Goal: Task Accomplishment & Management: Manage account settings

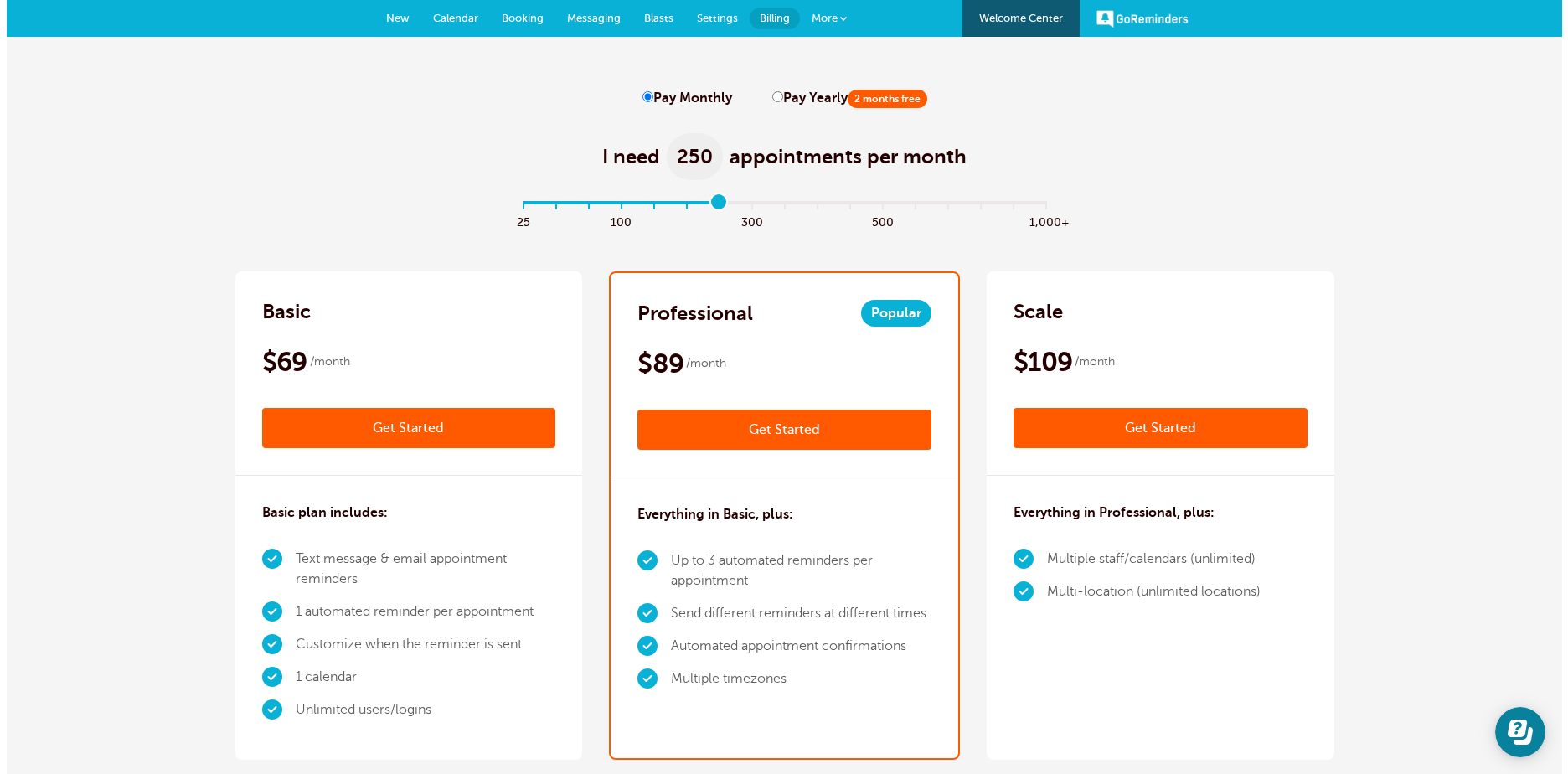
scroll to position [1726, 0]
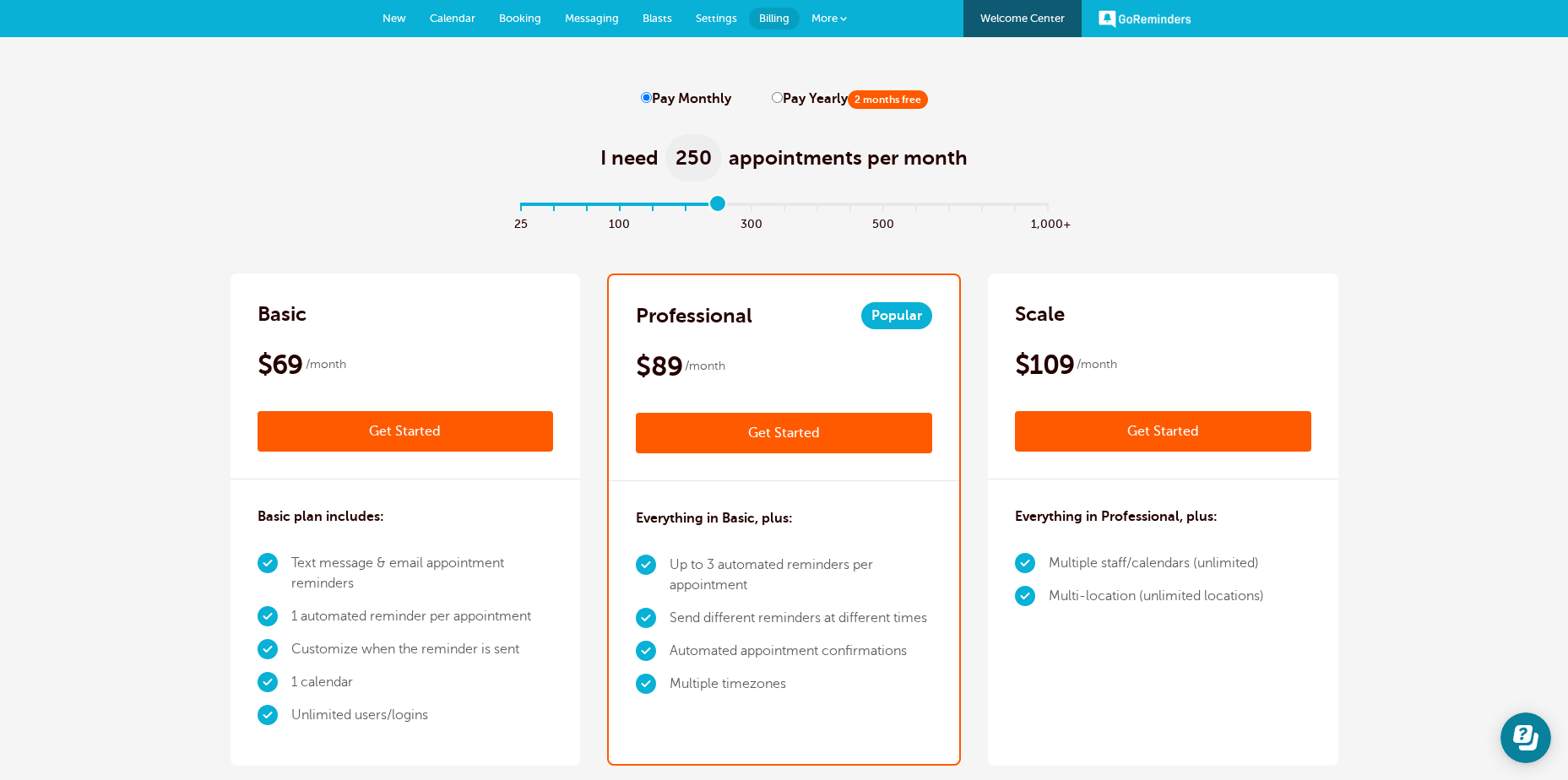
click at [836, 17] on span "More" at bounding box center [825, 18] width 26 height 12
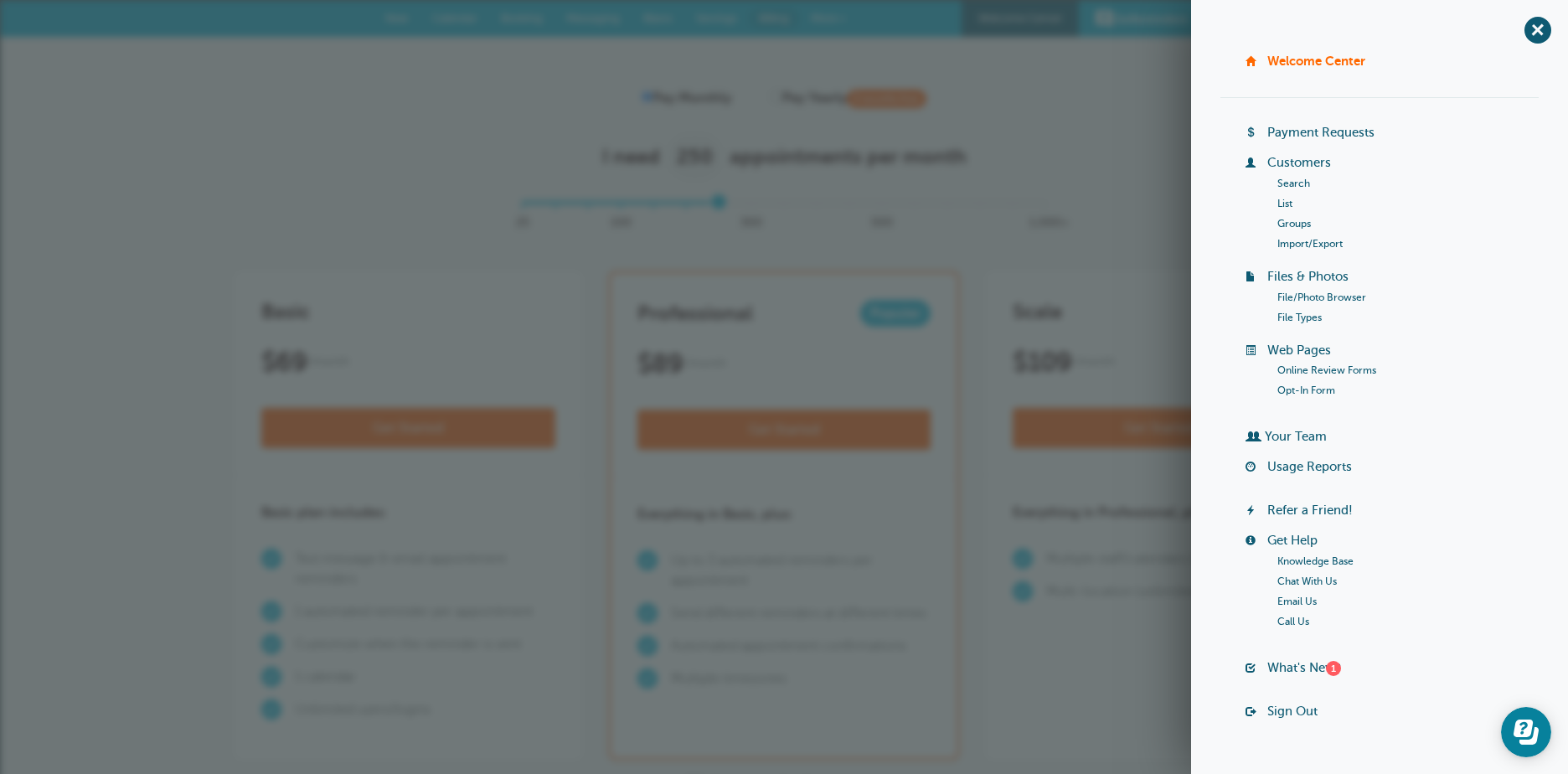
click at [1281, 200] on link "List" at bounding box center [1284, 203] width 15 height 11
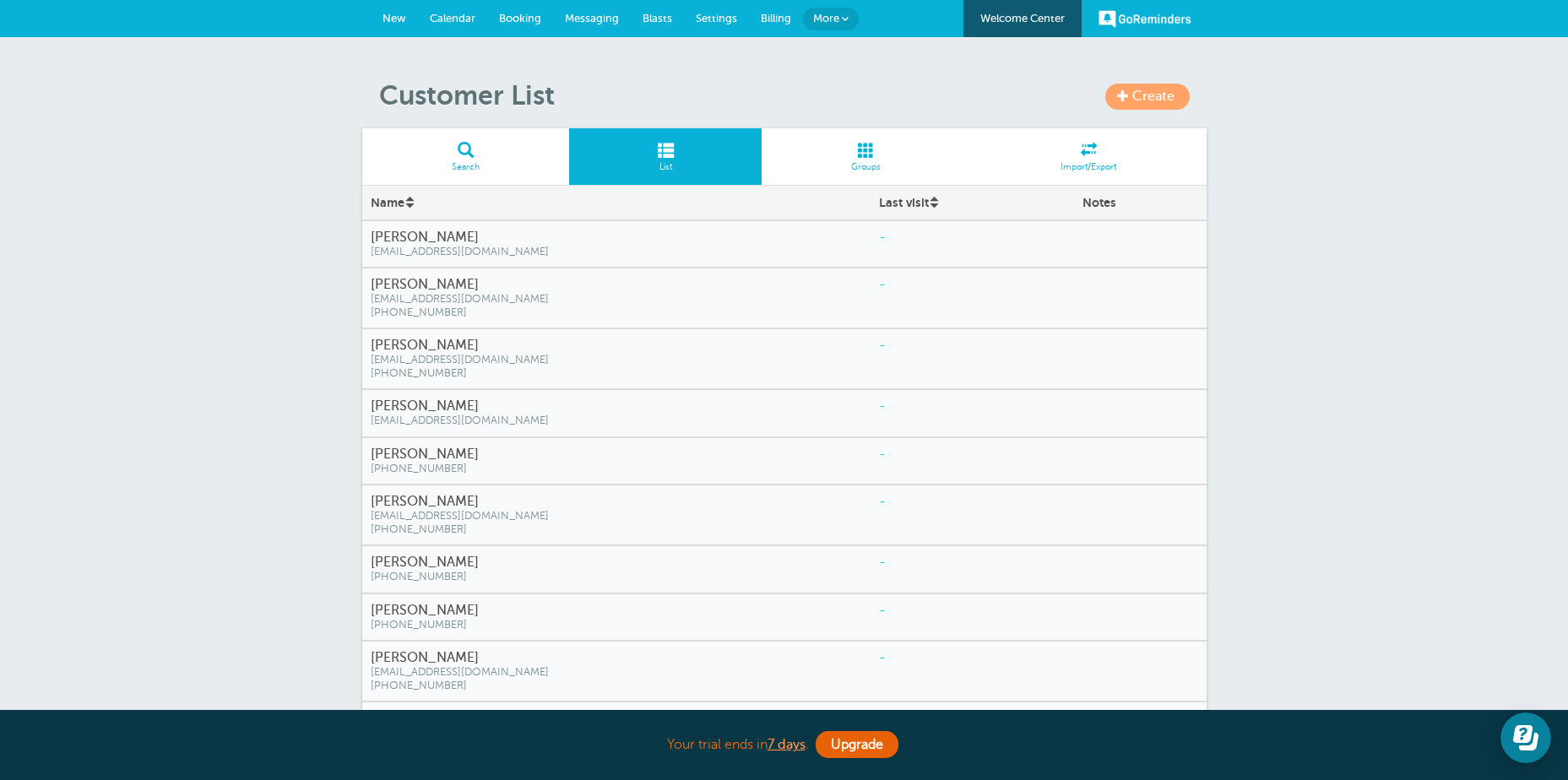
click at [864, 157] on span at bounding box center [866, 150] width 209 height 16
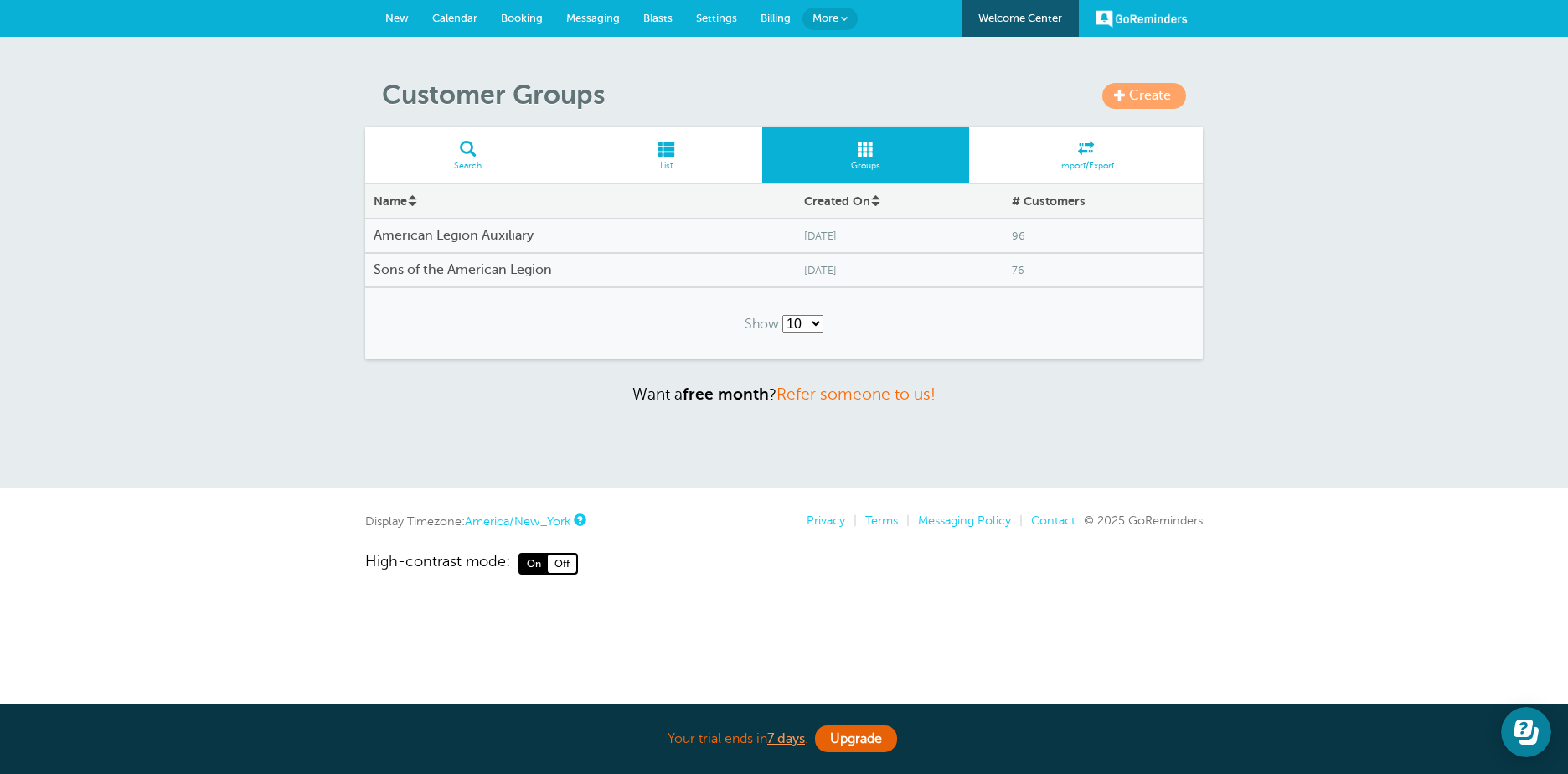
click at [667, 150] on span at bounding box center [667, 149] width 191 height 16
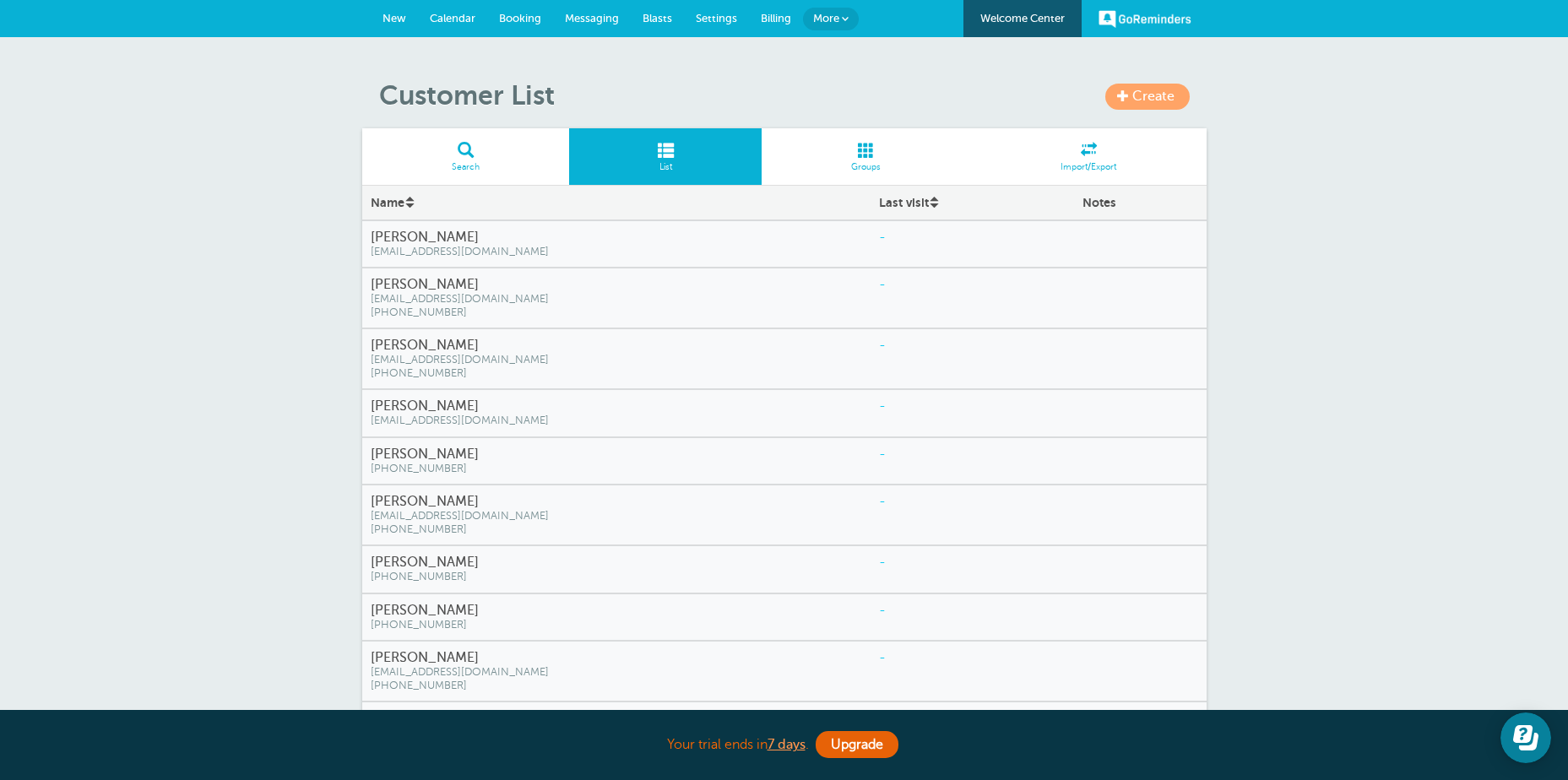
click at [1176, 91] on link "Create" at bounding box center [1147, 97] width 85 height 26
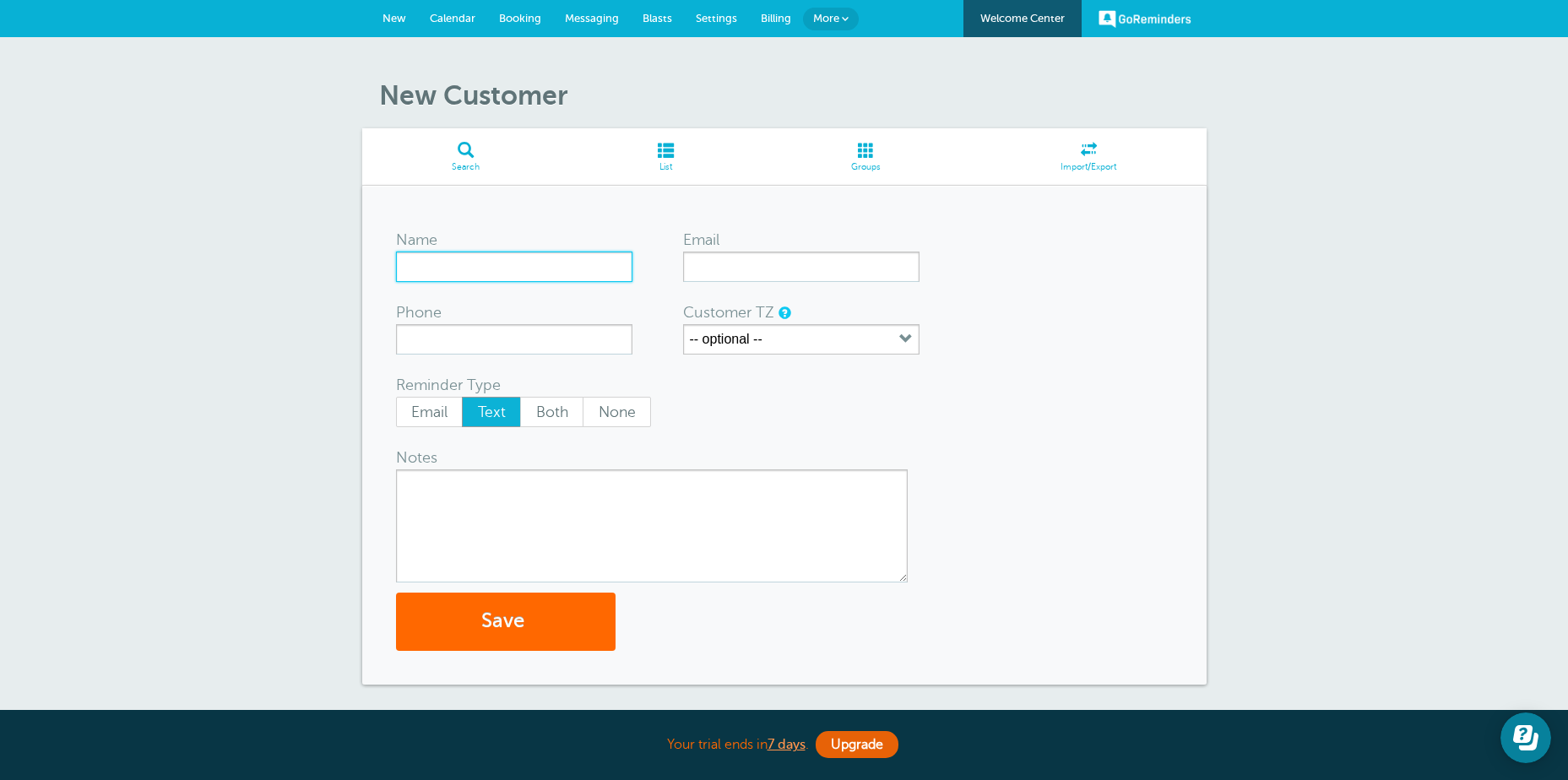
click at [417, 270] on input "Name" at bounding box center [514, 266] width 236 height 30
drag, startPoint x: 491, startPoint y: 270, endPoint x: 353, endPoint y: 272, distance: 138.0
click at [353, 272] on div "New Customer Search List Groups Import/Export Name James Altman Email Phone Cus…" at bounding box center [784, 425] width 1568 height 776
type input "[PERSON_NAME]"
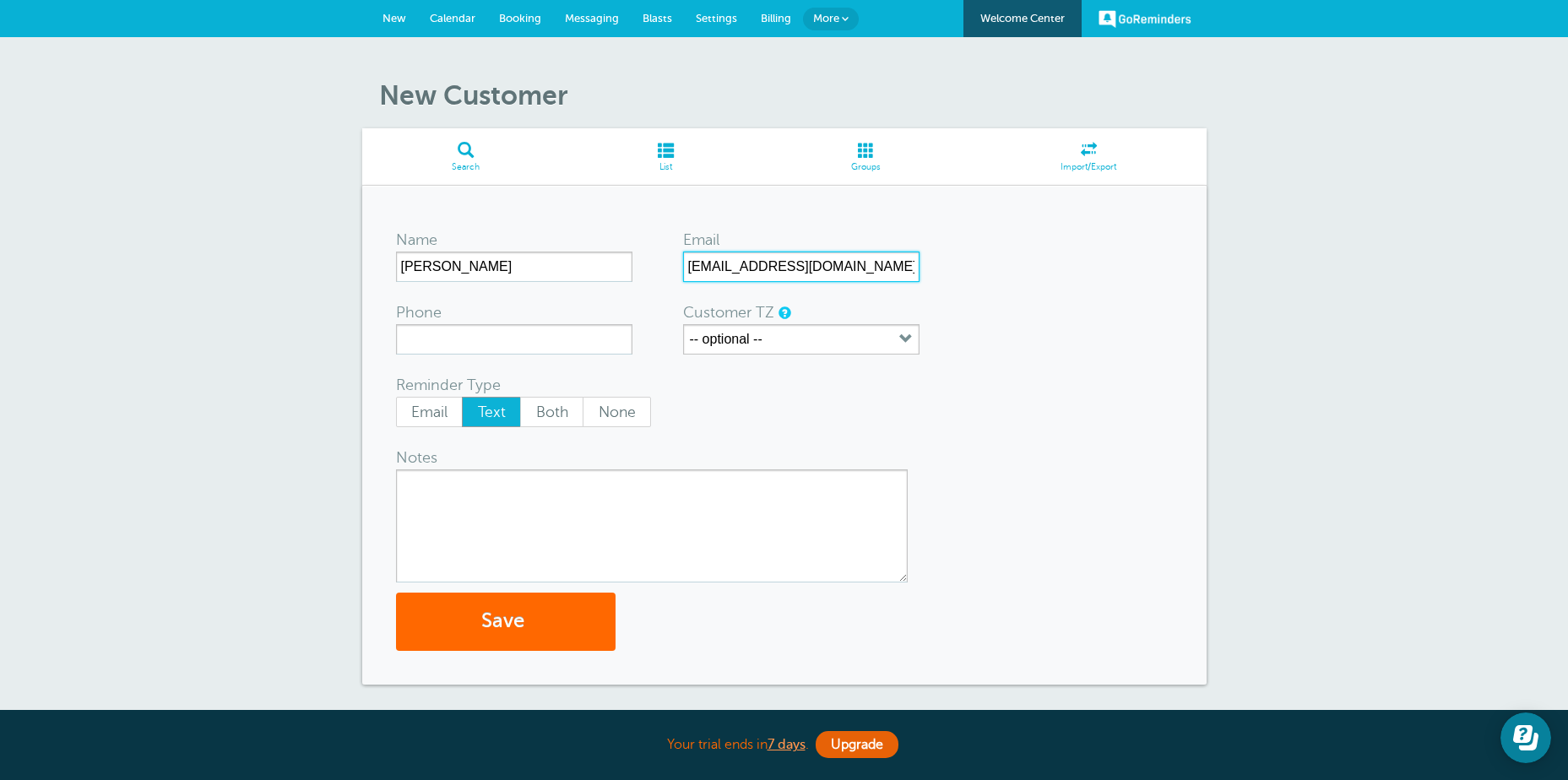
type input "[EMAIL_ADDRESS][DOMAIN_NAME]"
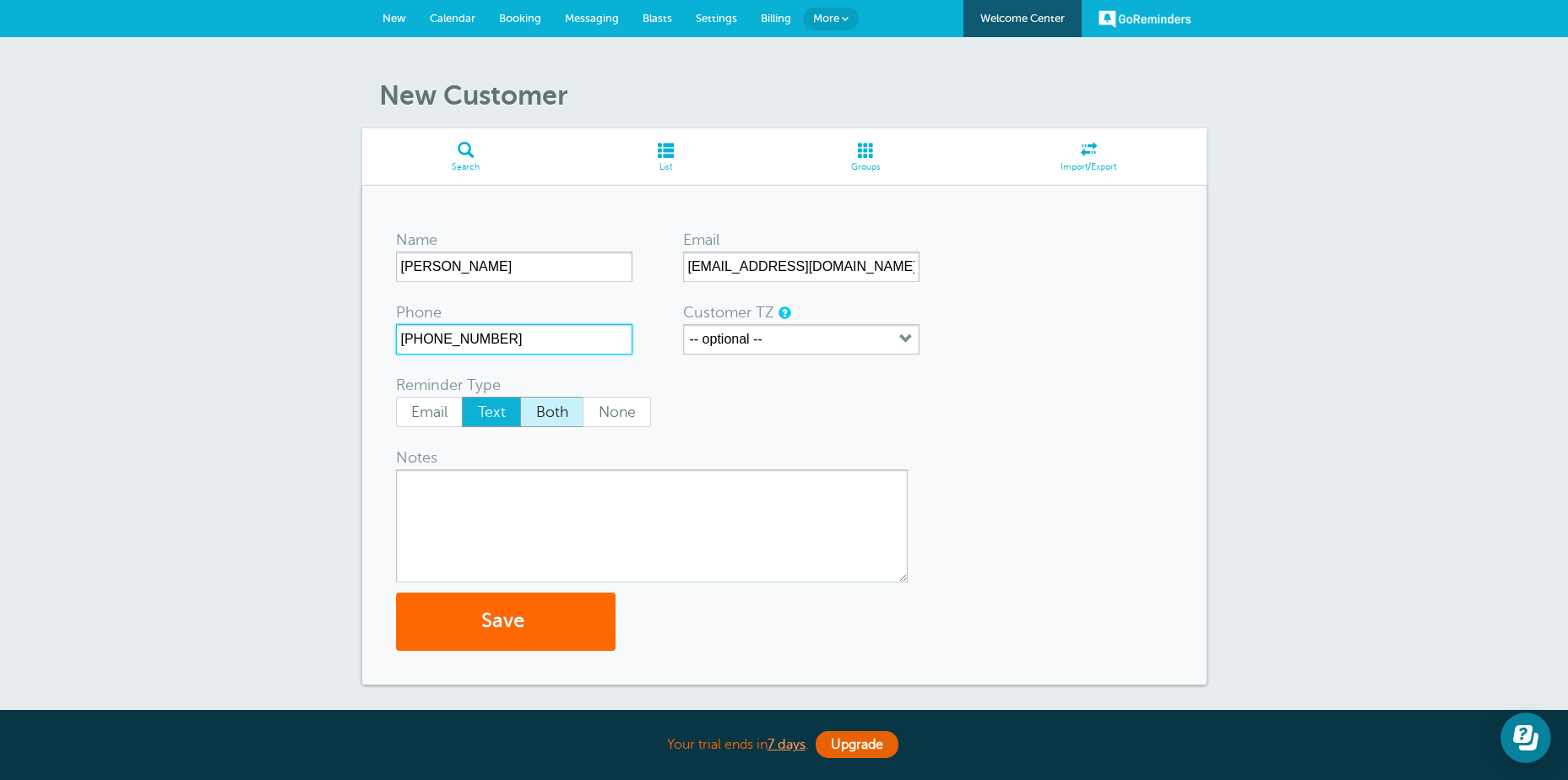
type input "304-476-9062"
click at [549, 410] on span "Both" at bounding box center [552, 412] width 62 height 29
click at [520, 397] on input "Both" at bounding box center [519, 396] width 1 height 1
radio input "true"
click at [514, 620] on button "Save" at bounding box center [505, 621] width 220 height 58
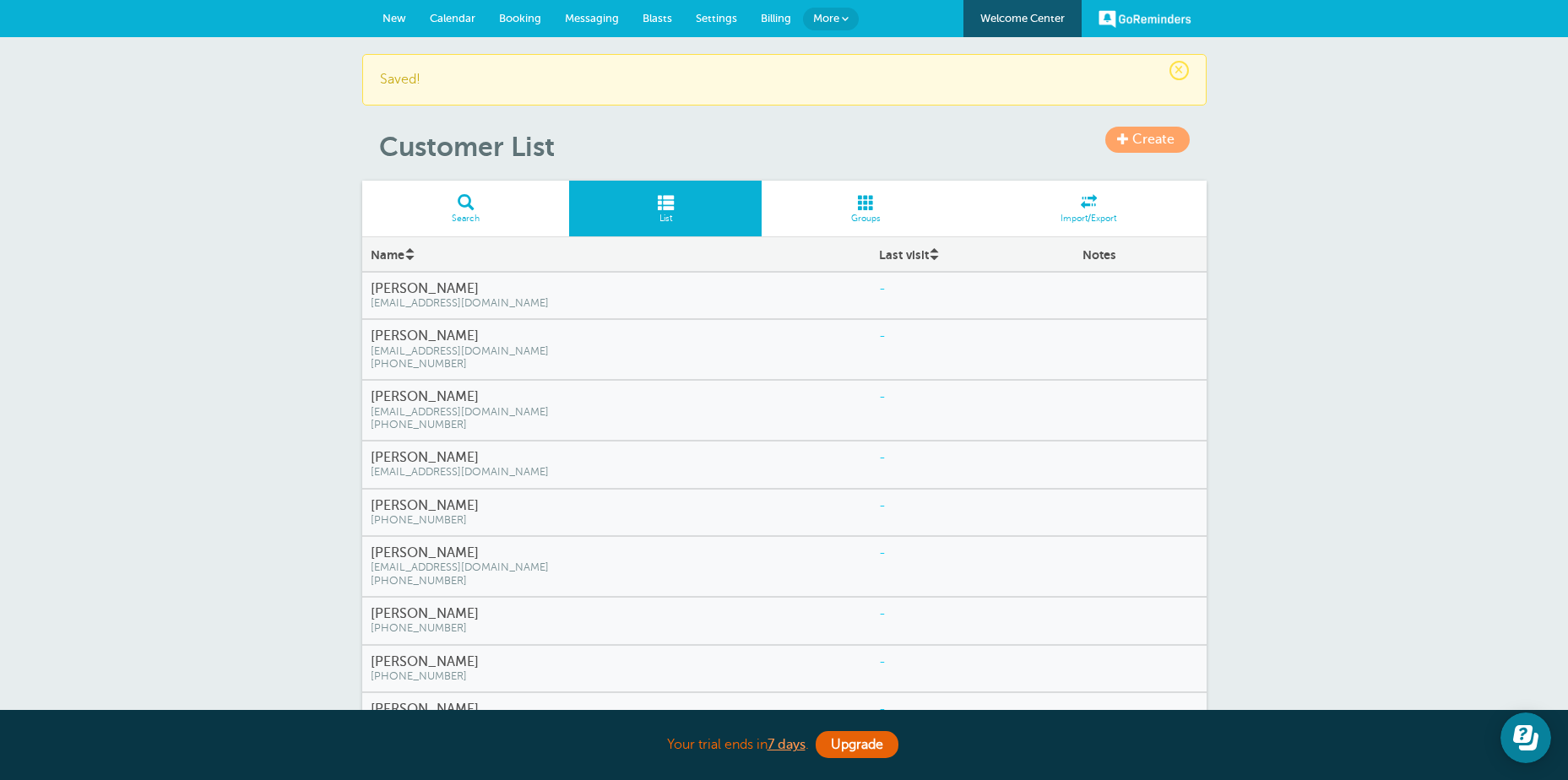
click at [855, 207] on span at bounding box center [866, 202] width 209 height 16
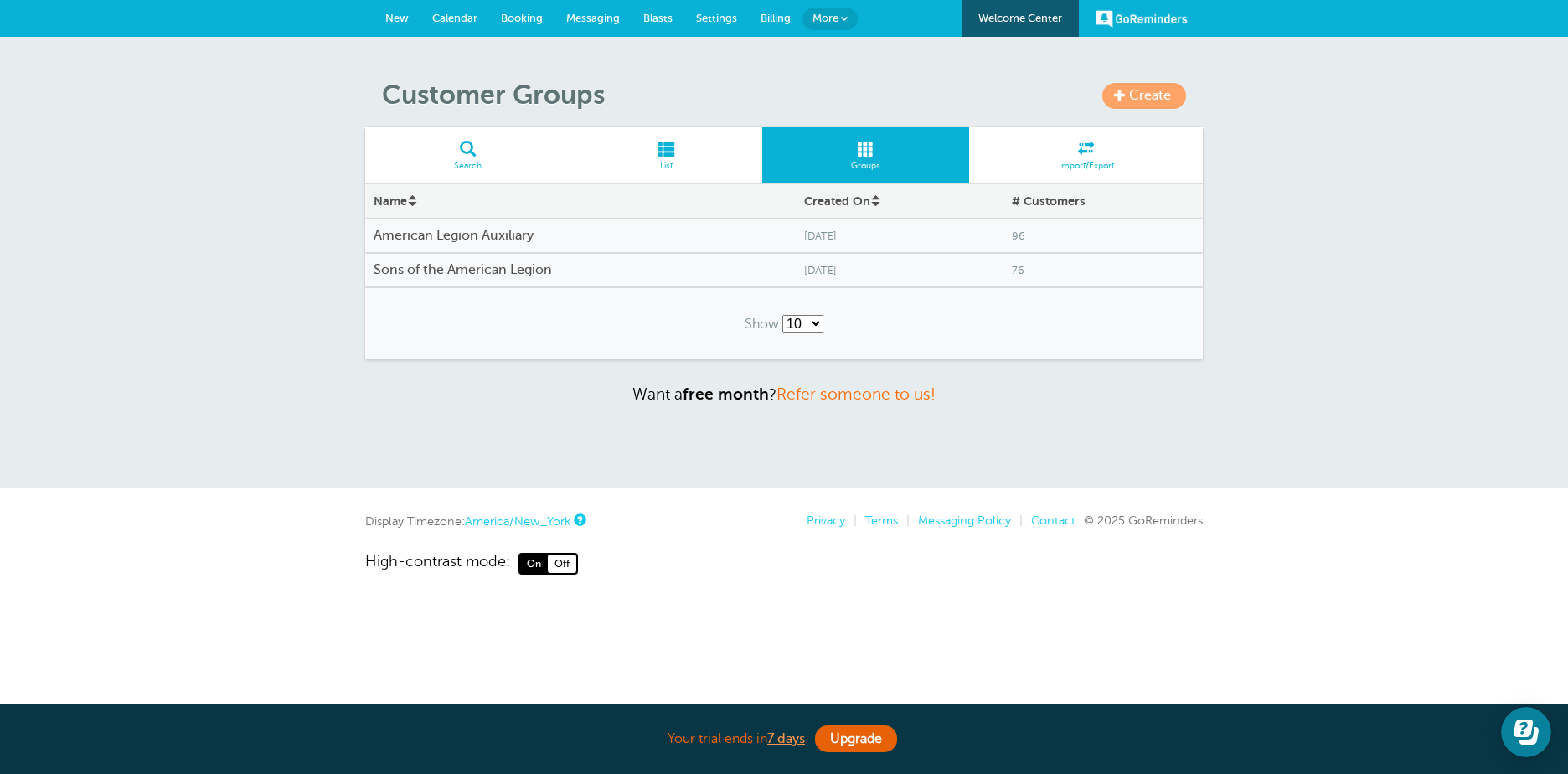
click at [1130, 93] on span "Create" at bounding box center [1151, 95] width 42 height 15
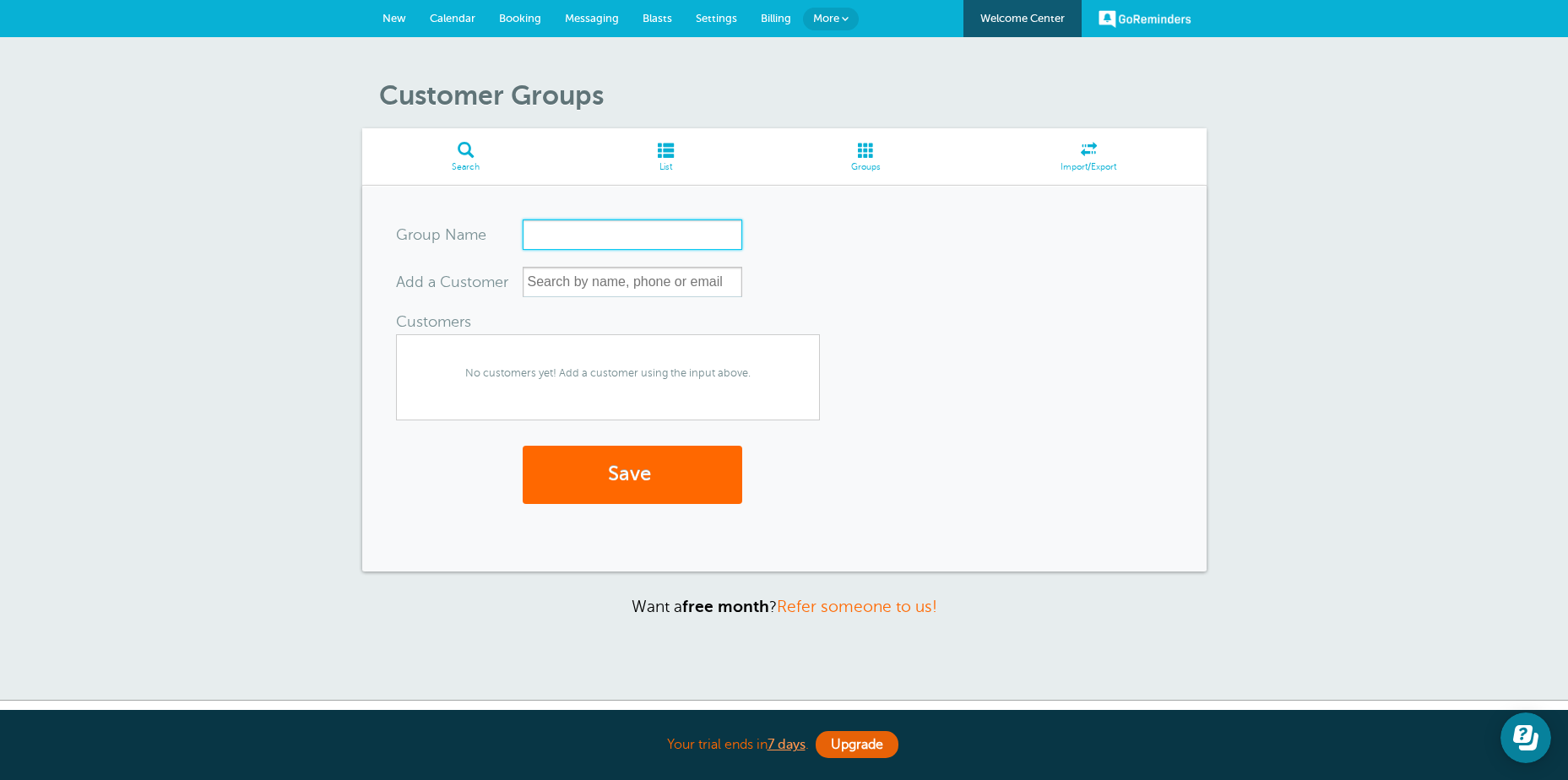
click at [534, 236] on input "Group Name" at bounding box center [632, 234] width 220 height 30
type input "[DEMOGRAPHIC_DATA] Legion Legionnaires"
click at [543, 287] on input "text" at bounding box center [632, 282] width 220 height 30
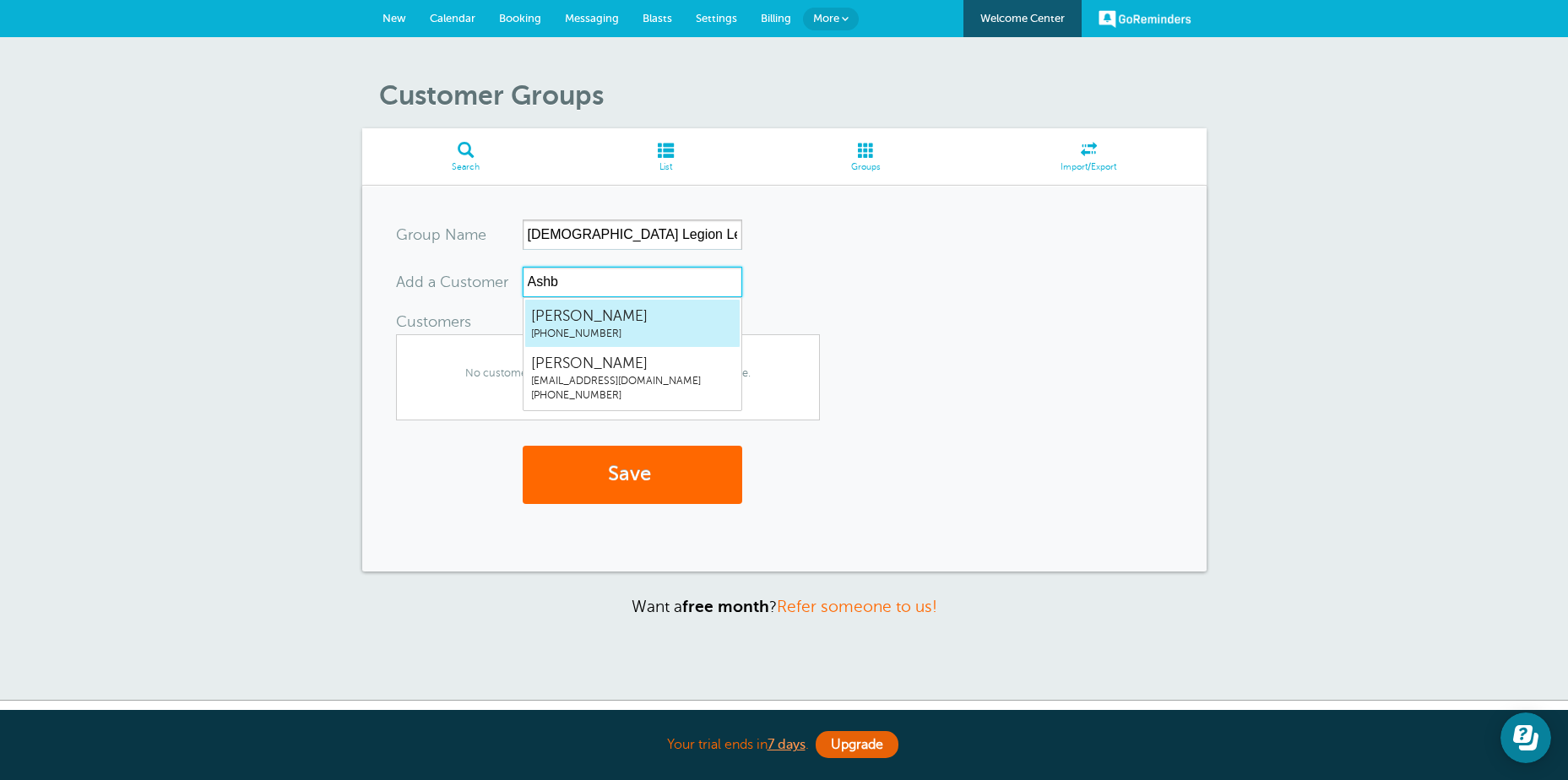
type input "Ashby"
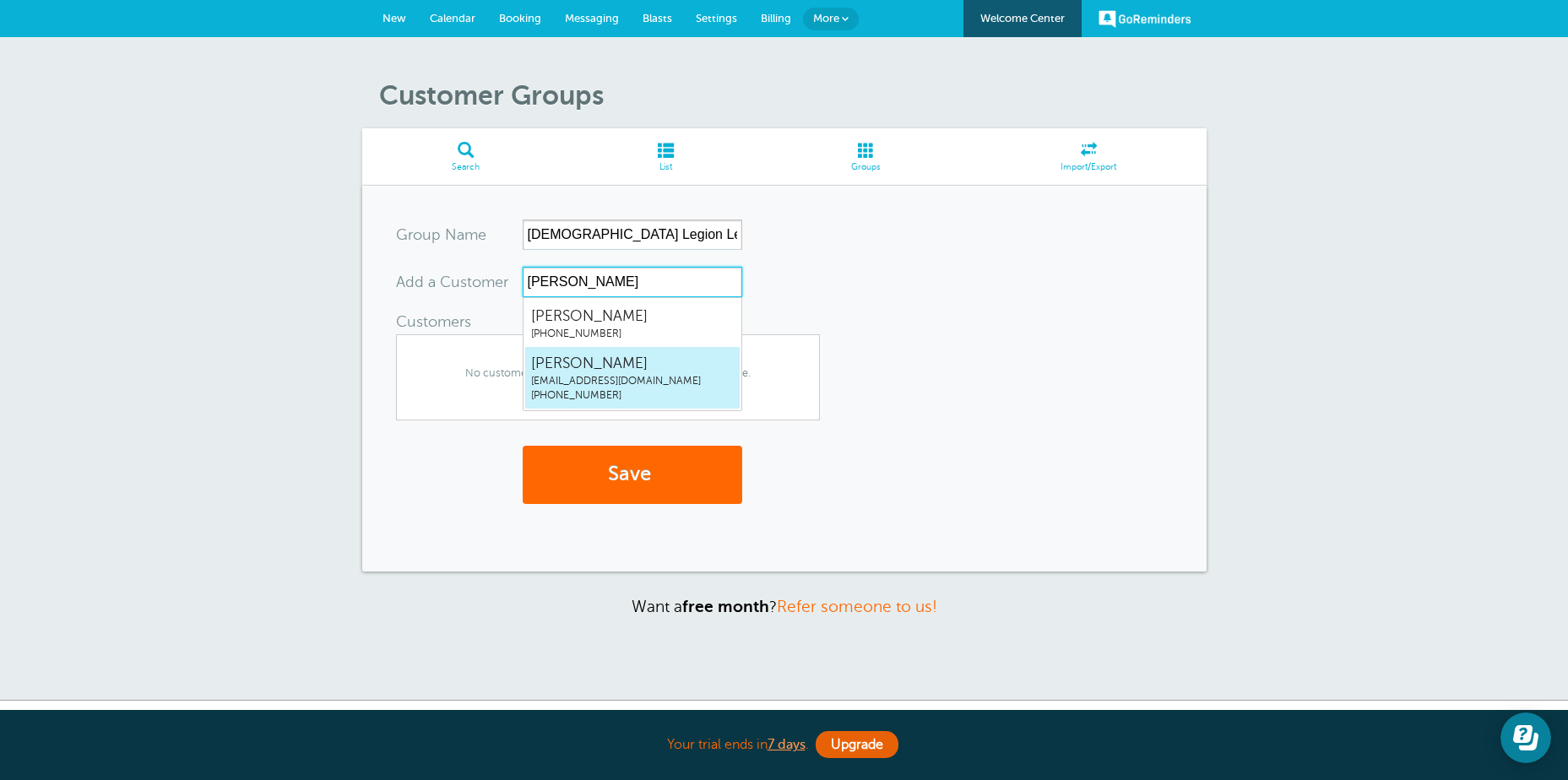
click at [547, 374] on span "r.ashby79@gmail.com" at bounding box center [632, 381] width 203 height 14
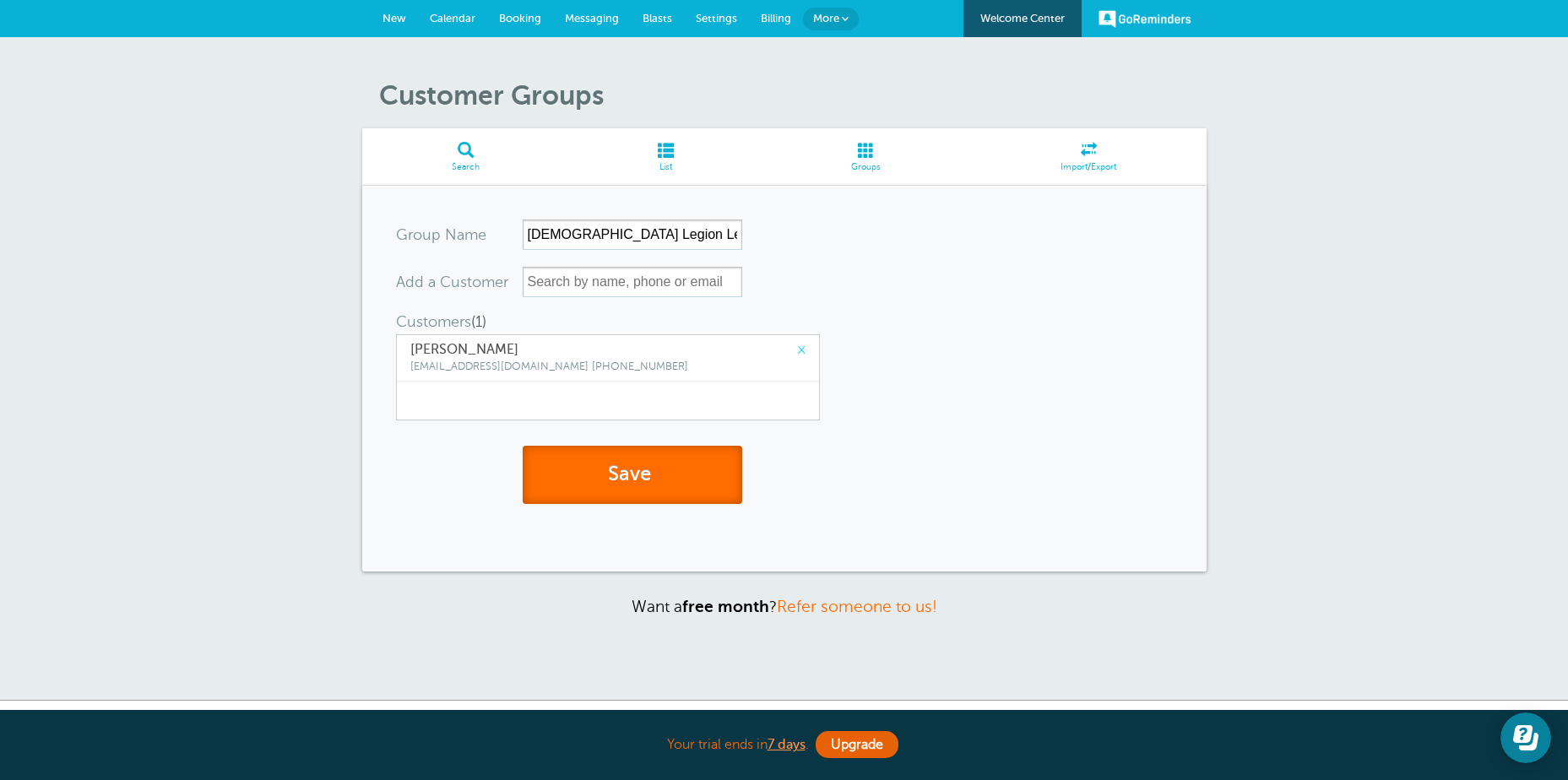
click at [637, 473] on button "Save" at bounding box center [632, 475] width 220 height 58
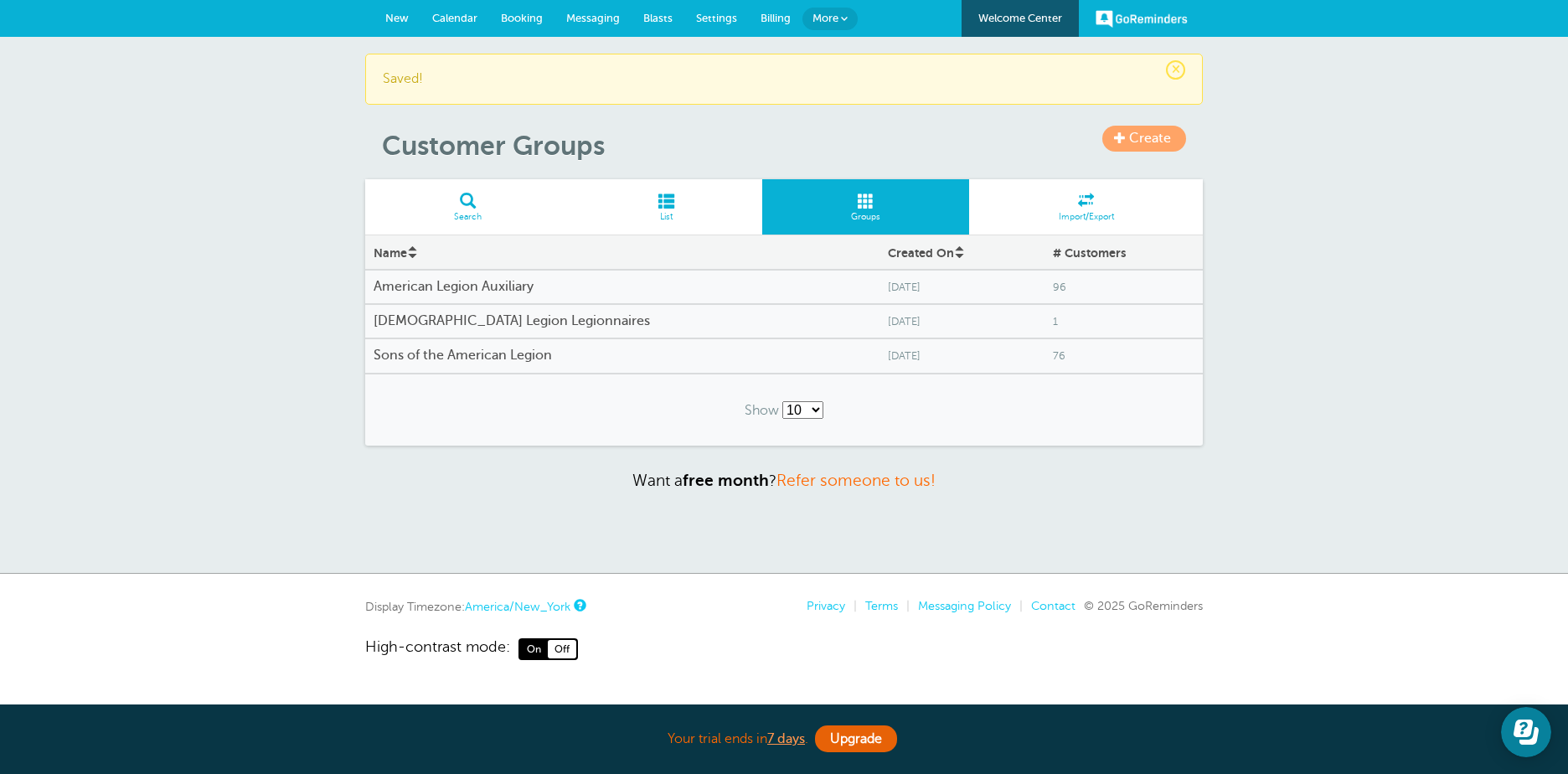
click at [471, 280] on h4 "American Legion Auxiliary" at bounding box center [622, 287] width 498 height 16
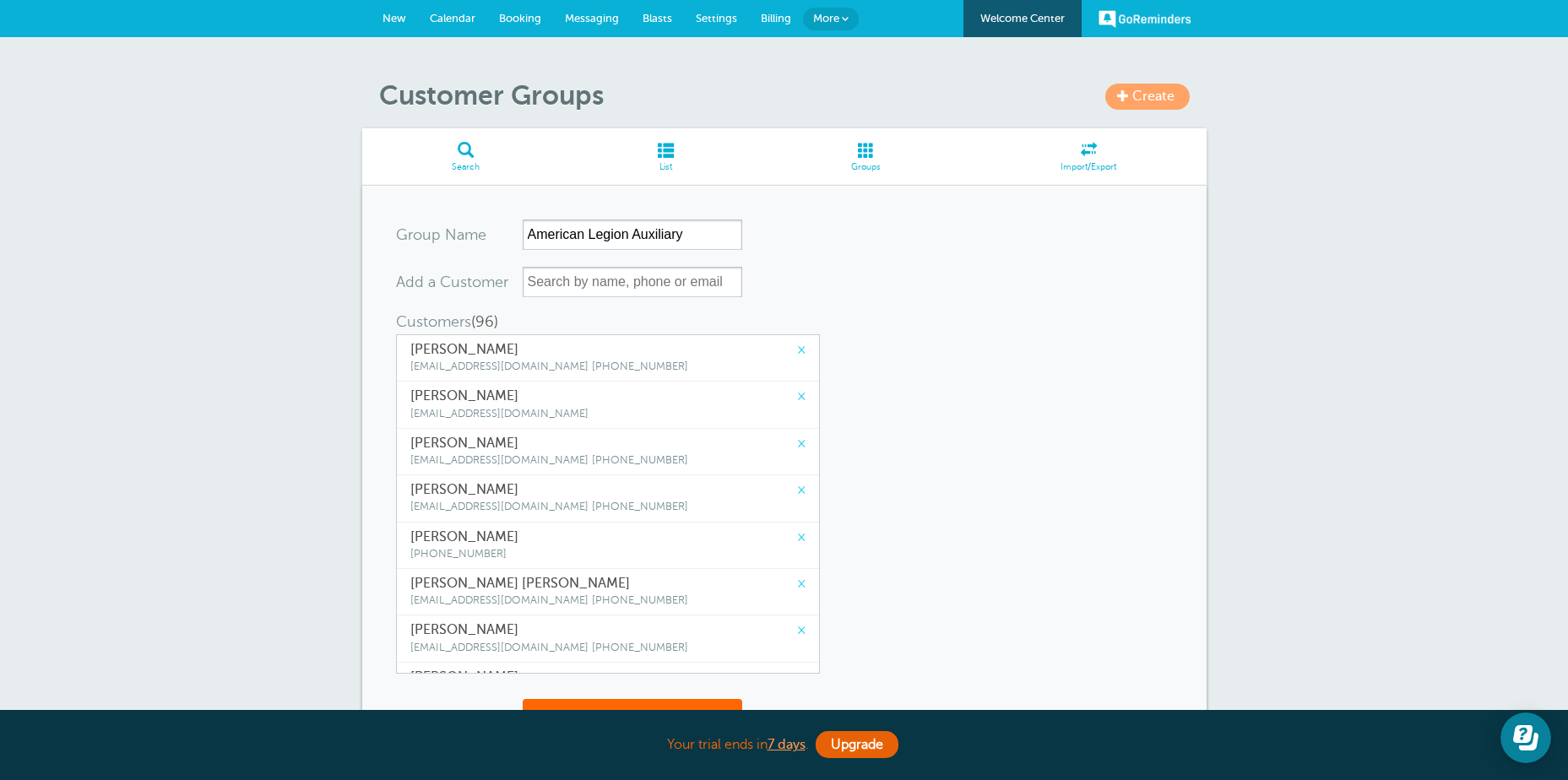
click at [867, 160] on link "Groups" at bounding box center [866, 157] width 209 height 56
